Goal: Task Accomplishment & Management: Use online tool/utility

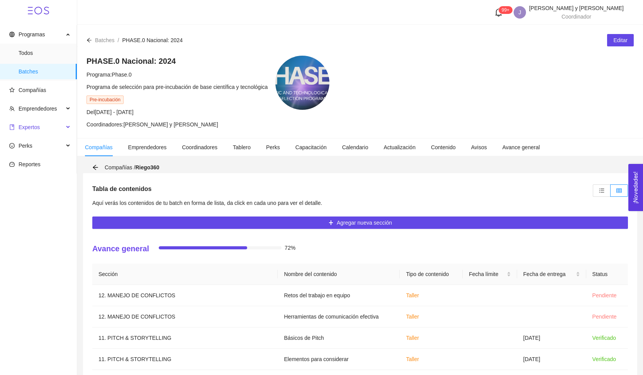
click at [46, 126] on span "Expertos" at bounding box center [36, 126] width 54 height 15
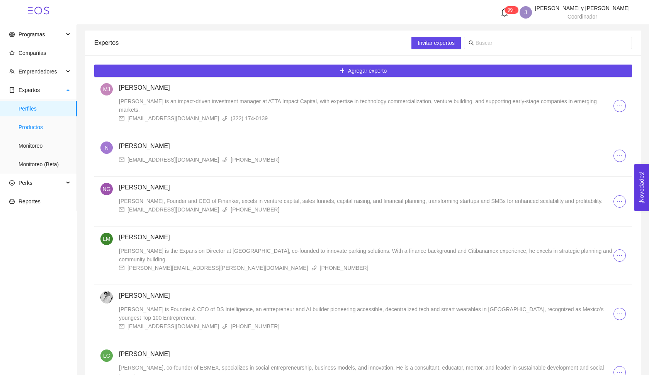
click at [53, 130] on span "Productos" at bounding box center [45, 126] width 52 height 15
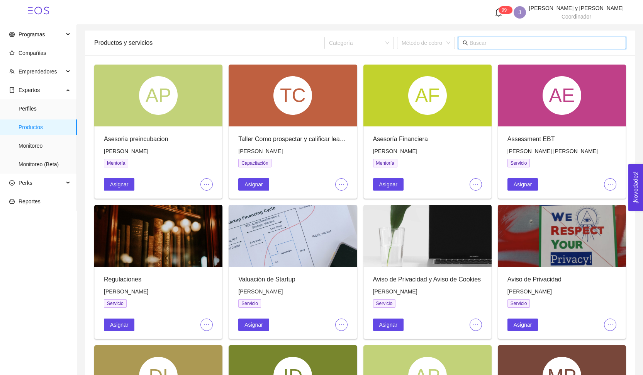
click at [494, 45] on input "text" at bounding box center [546, 43] width 152 height 9
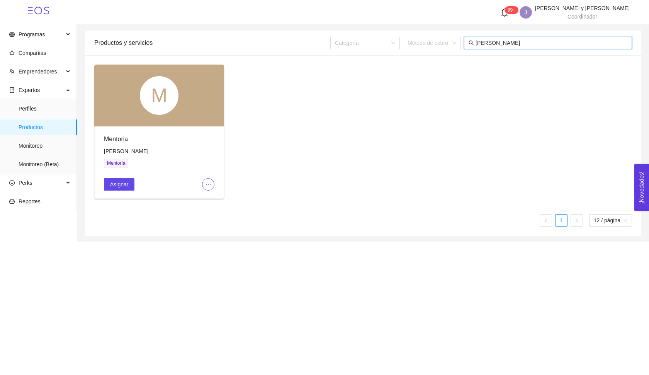
click at [187, 114] on div "M" at bounding box center [159, 96] width 130 height 62
click at [118, 191] on div "Mentoria [PERSON_NAME] Asignar" at bounding box center [159, 162] width 129 height 72
click at [119, 187] on span "Asignar" at bounding box center [119, 184] width 18 height 9
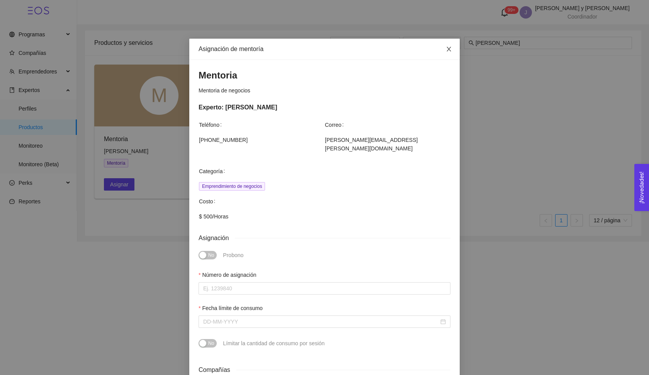
click at [449, 47] on span "Close" at bounding box center [449, 50] width 22 height 22
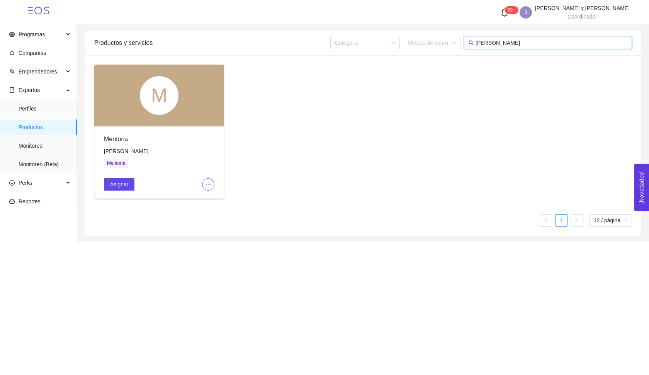
click at [498, 43] on input "[PERSON_NAME]" at bounding box center [552, 43] width 152 height 9
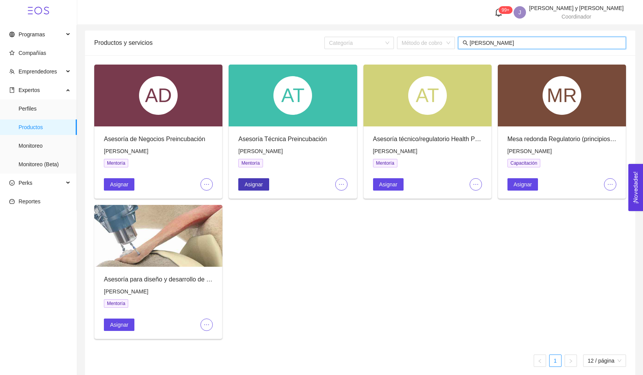
type input "[PERSON_NAME]"
click at [257, 187] on span "Asignar" at bounding box center [254, 184] width 18 height 9
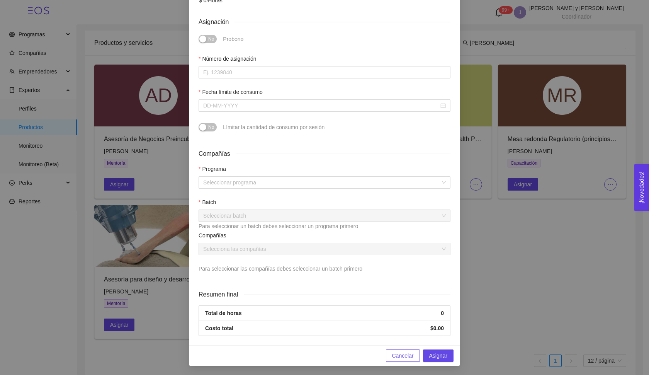
click at [463, 225] on div "Asignación de mentoría Asesoría Técnica Preincubación Experto: [PERSON_NAME] Te…" at bounding box center [324, 187] width 649 height 375
